Goal: Task Accomplishment & Management: Manage account settings

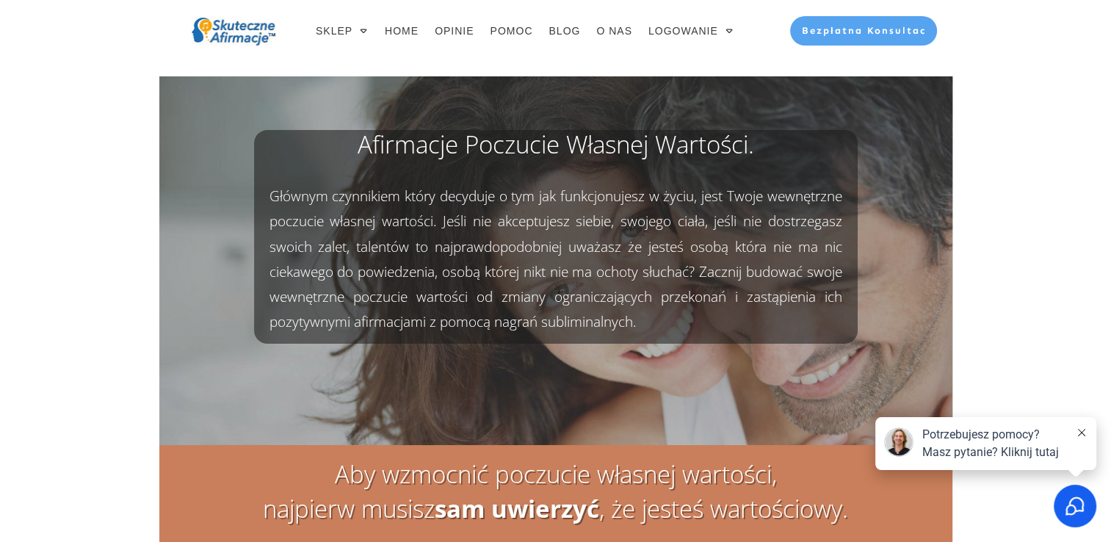
click at [1080, 427] on button at bounding box center [1082, 433] width 12 height 15
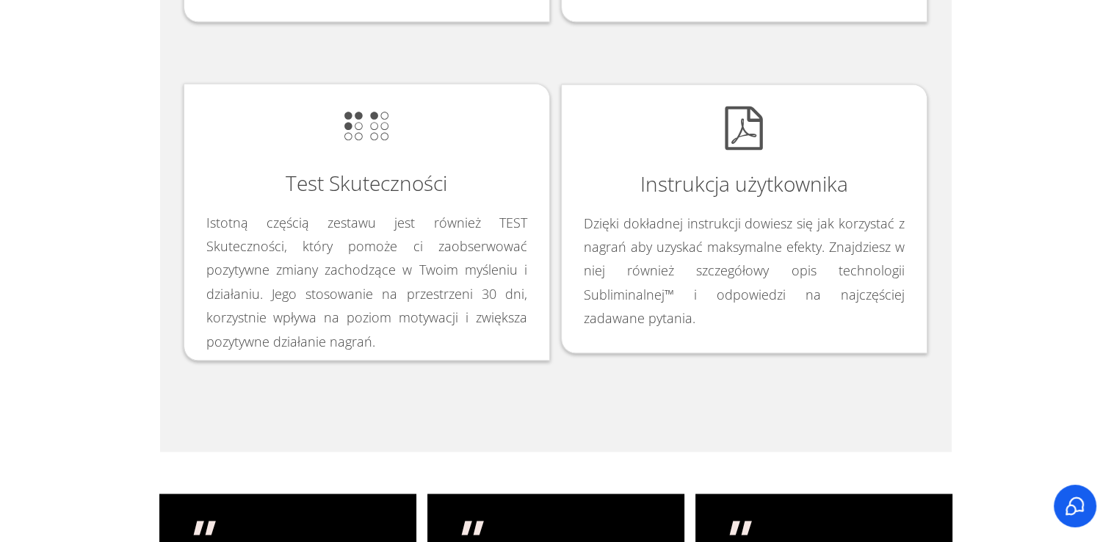
scroll to position [2437, 0]
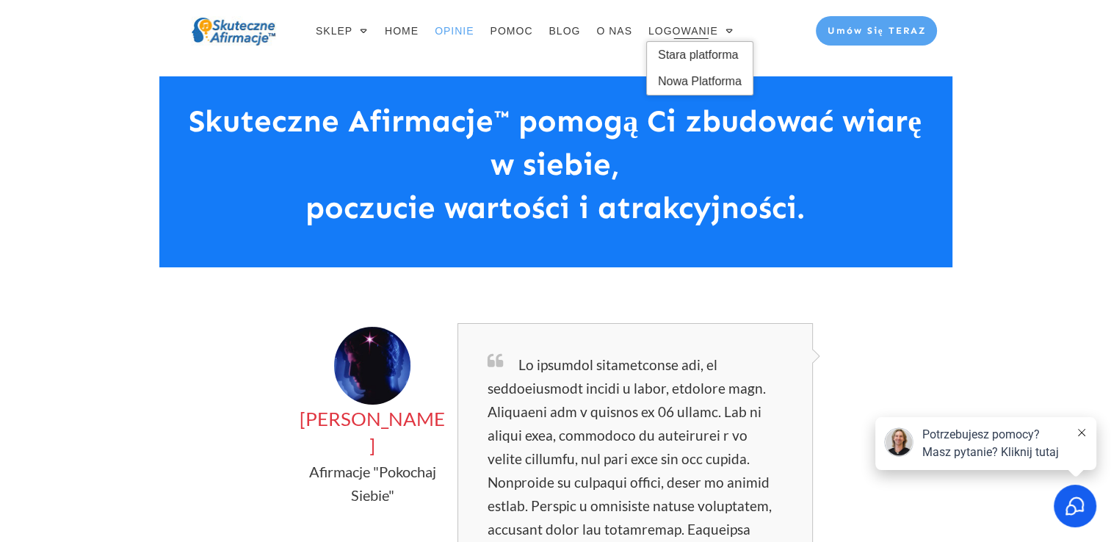
click at [668, 33] on span "LOGOWANIE" at bounding box center [684, 31] width 70 height 21
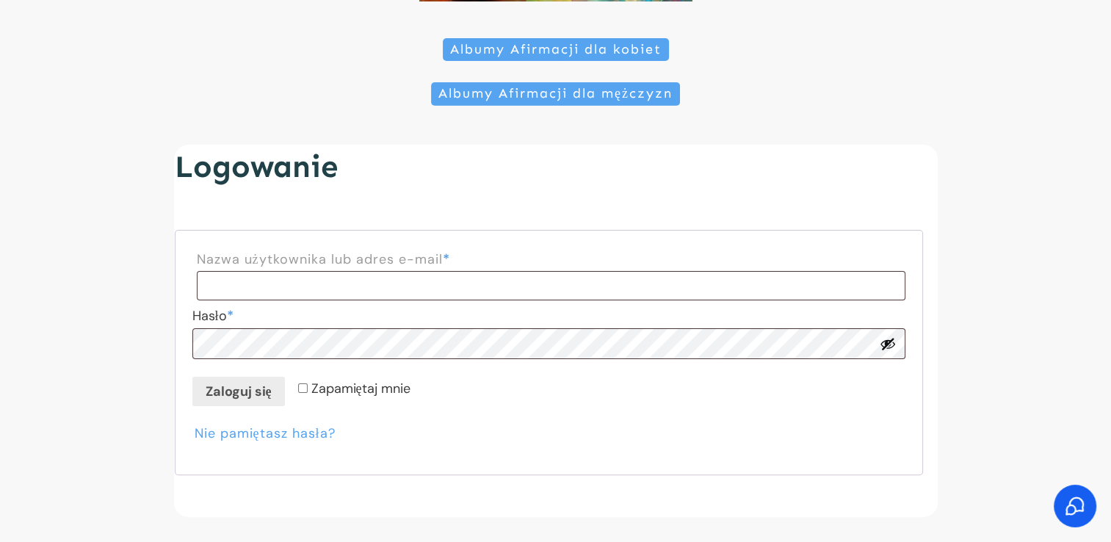
scroll to position [244, 0]
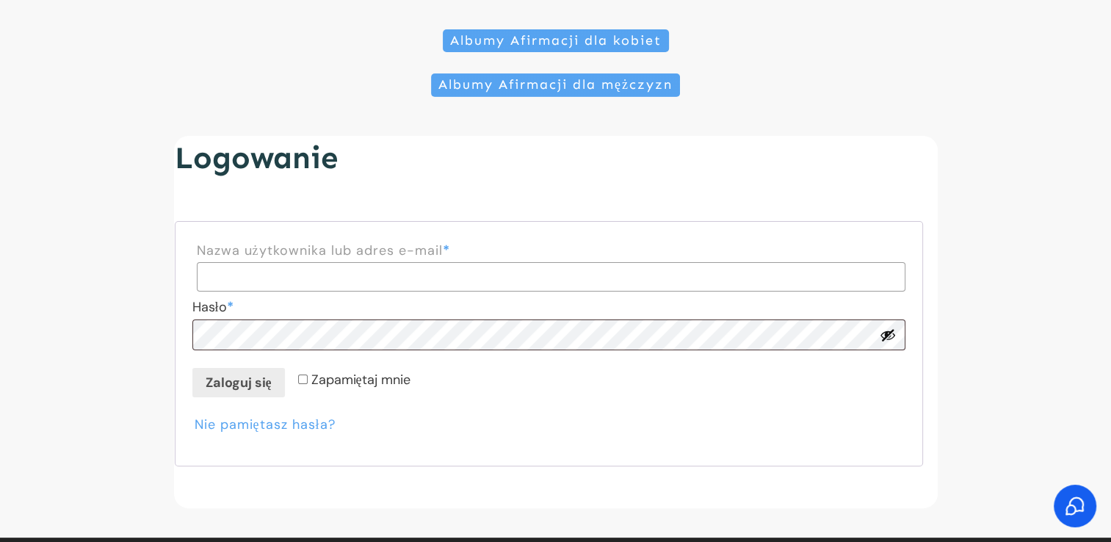
click at [252, 275] on input "Nazwa użytkownika lub adres e-mail * Wymagane" at bounding box center [551, 276] width 709 height 29
type input "**********"
click at [889, 333] on button "Pokaż hasło" at bounding box center [888, 335] width 16 height 16
click at [238, 388] on button "Zaloguj się" at bounding box center [238, 382] width 93 height 29
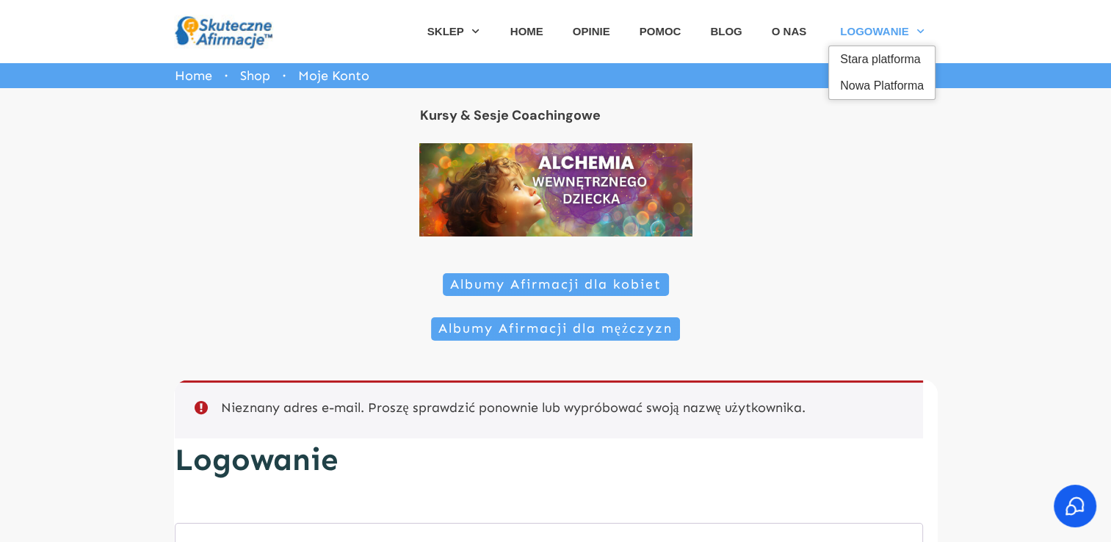
click at [865, 57] on span "Stara platforma" at bounding box center [882, 60] width 84 height 24
click at [875, 86] on span "Nowa Platforma" at bounding box center [882, 86] width 84 height 24
